Goal: Information Seeking & Learning: Learn about a topic

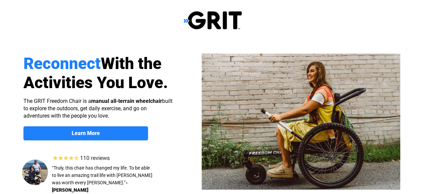
select select "CA"
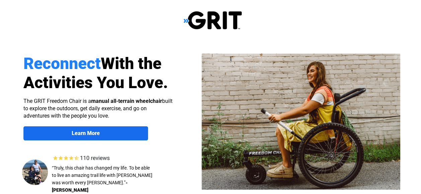
click at [81, 131] on strong "Learn More" at bounding box center [86, 133] width 28 height 6
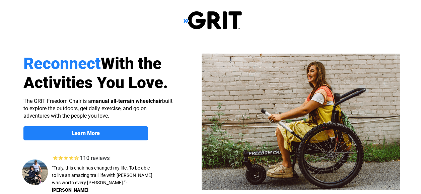
scroll to position [519, 0]
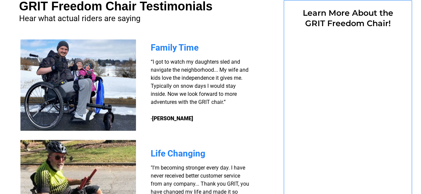
select select "CA"
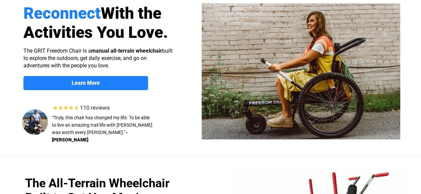
scroll to position [50, 0]
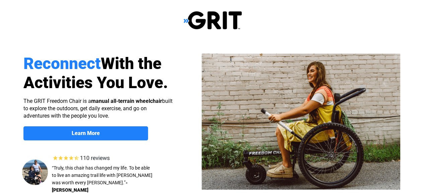
select select "CA"
